Goal: Go to known website: Go to known website

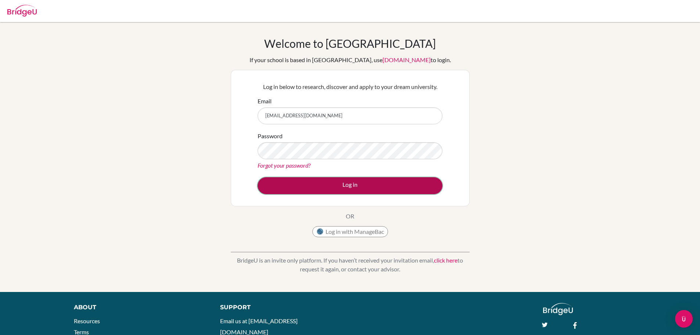
click at [318, 177] on button "Log in" at bounding box center [350, 185] width 185 height 17
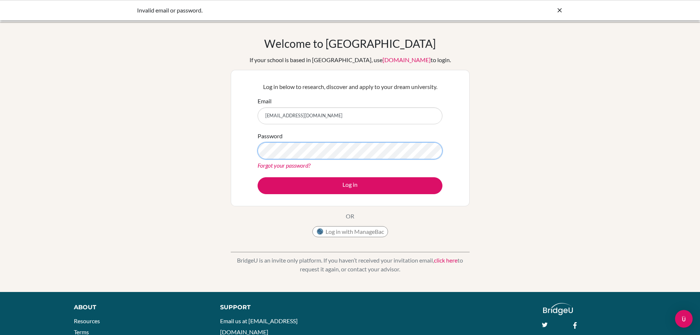
click at [258, 177] on button "Log in" at bounding box center [350, 185] width 185 height 17
click at [383, 61] on link "[DOMAIN_NAME]" at bounding box center [407, 59] width 48 height 7
